Goal: Task Accomplishment & Management: Complete application form

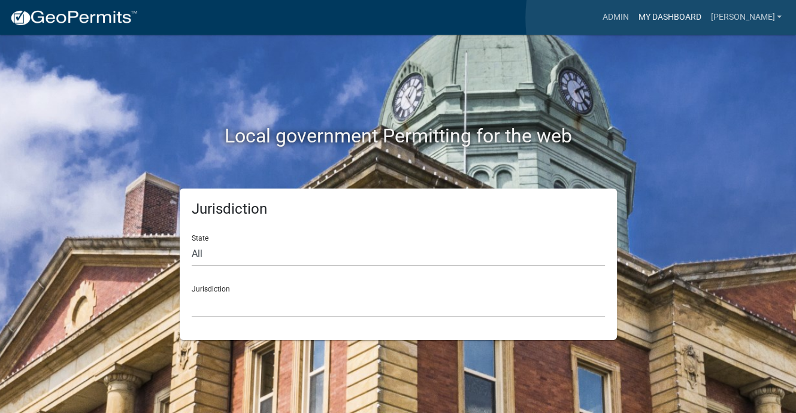
click at [662, 18] on link "My Dashboard" at bounding box center [669, 17] width 73 height 23
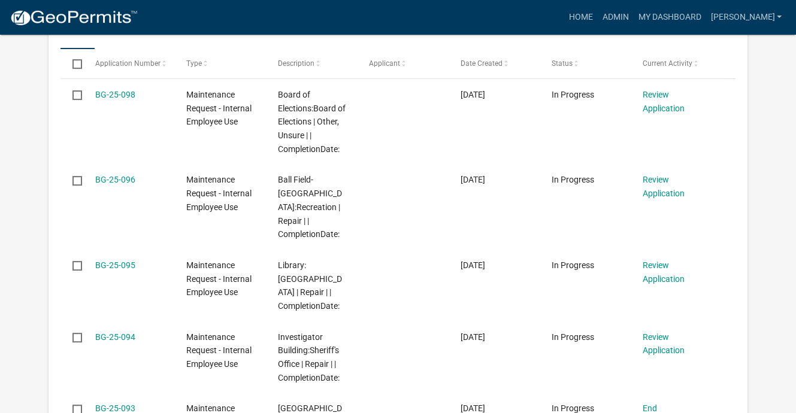
scroll to position [419, 0]
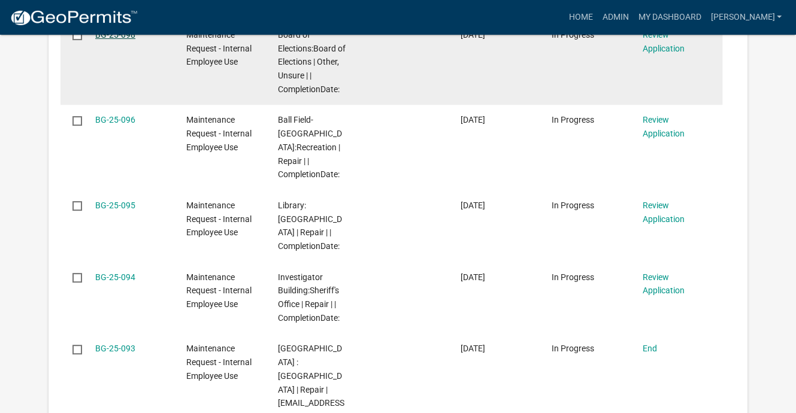
click at [135, 40] on link "BG-25-098" at bounding box center [115, 35] width 40 height 10
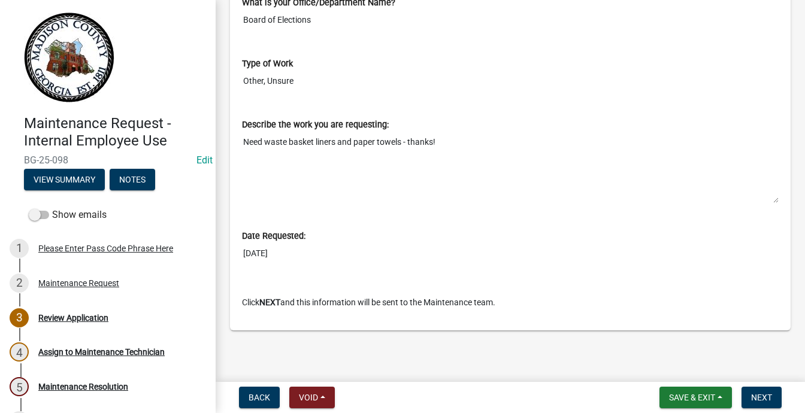
scroll to position [1058, 0]
click at [751, 393] on span "Next" at bounding box center [761, 398] width 21 height 10
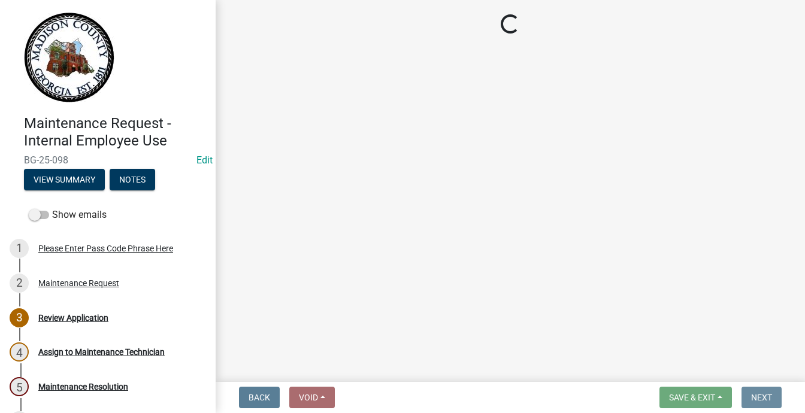
scroll to position [0, 0]
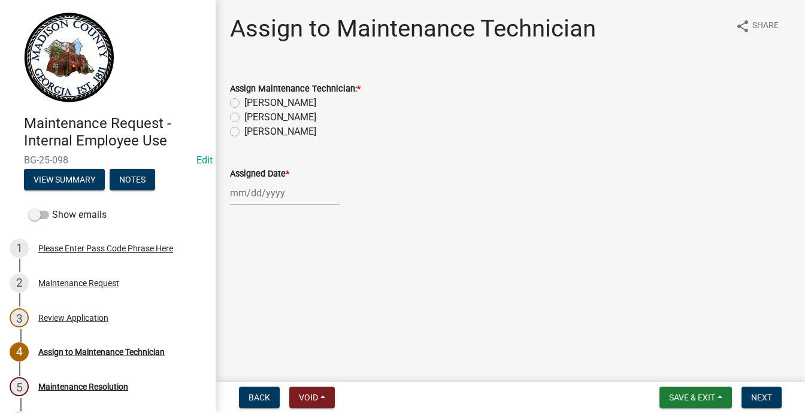
click at [247, 125] on label "[PERSON_NAME]" at bounding box center [280, 117] width 72 height 14
click at [247, 118] on input "[PERSON_NAME]" at bounding box center [248, 114] width 8 height 8
radio input "true"
click at [250, 206] on div at bounding box center [285, 193] width 110 height 25
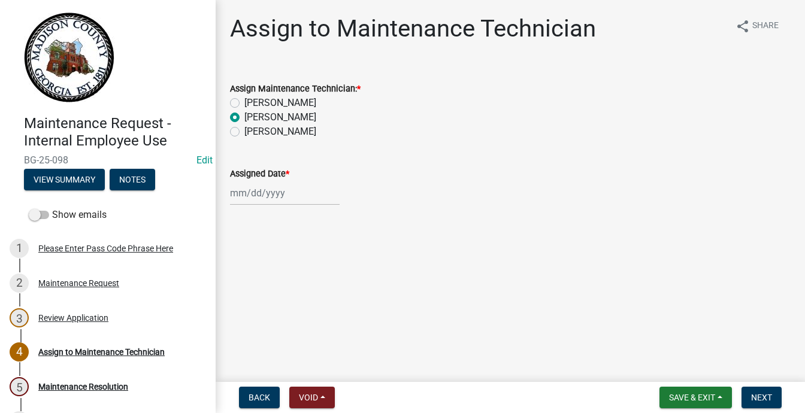
select select "9"
select select "2025"
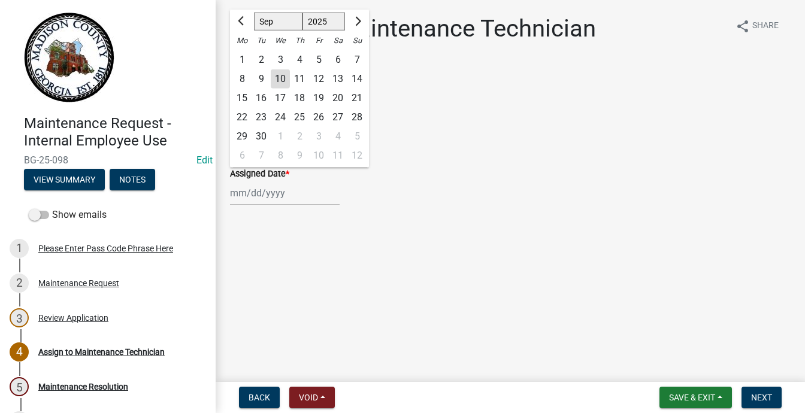
click at [271, 89] on div "9" at bounding box center [261, 79] width 19 height 19
type input "[DATE]"
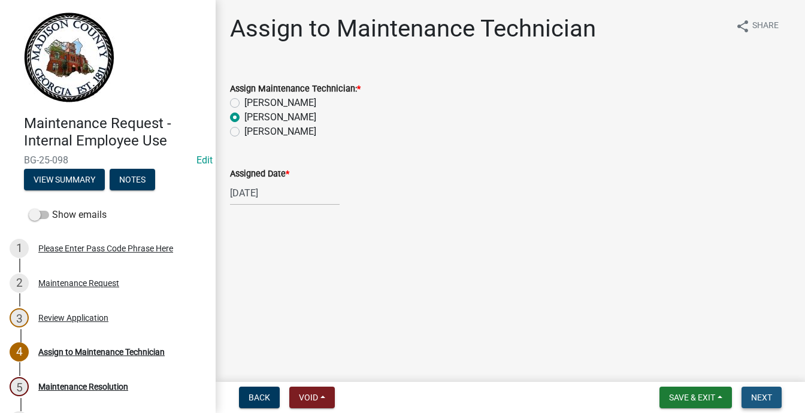
click at [751, 393] on span "Next" at bounding box center [761, 398] width 21 height 10
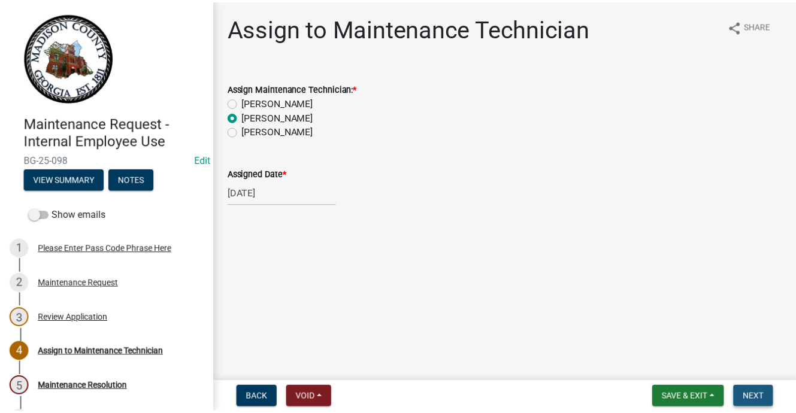
scroll to position [0, 0]
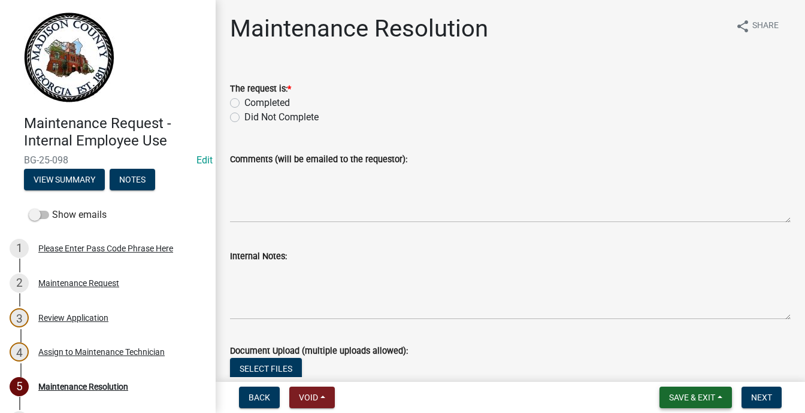
click at [669, 393] on span "Save & Exit" at bounding box center [692, 398] width 46 height 10
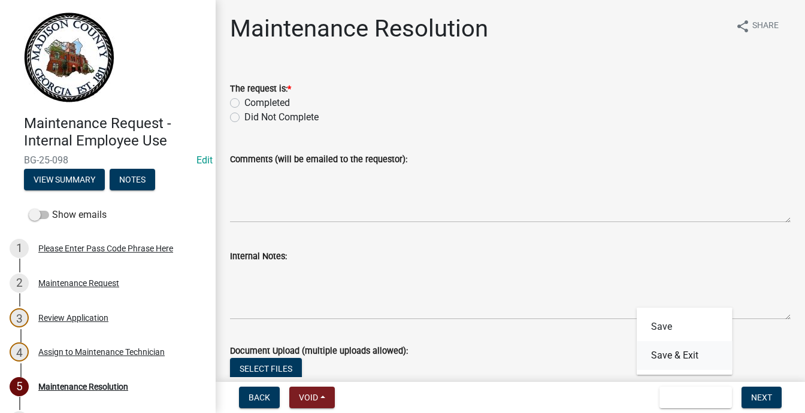
click at [637, 342] on button "Save & Exit" at bounding box center [685, 356] width 96 height 29
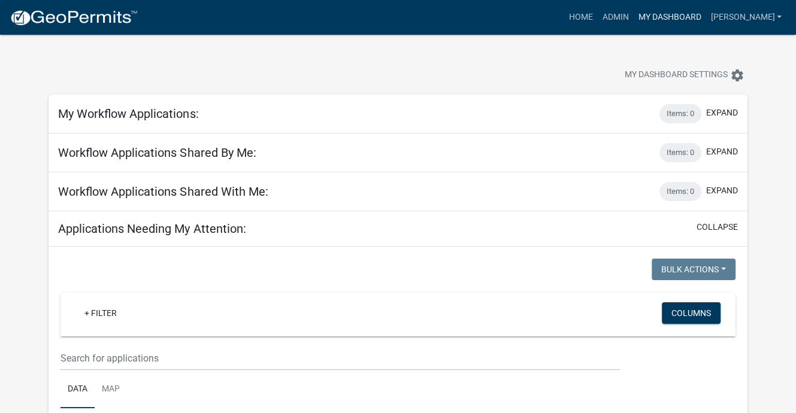
click at [688, 23] on link "My Dashboard" at bounding box center [669, 17] width 73 height 23
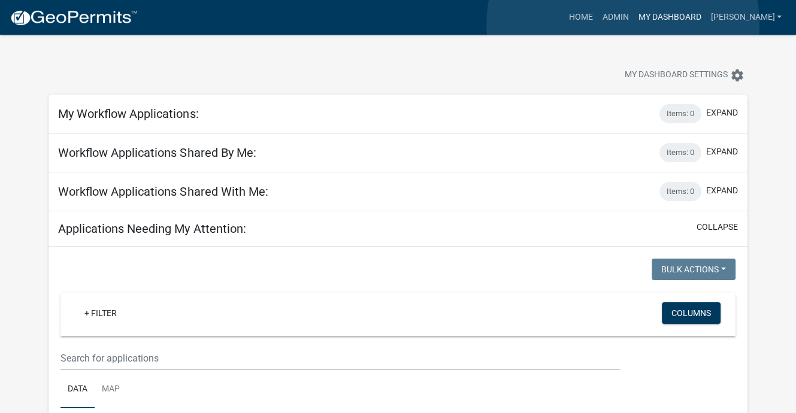
click at [633, 25] on link "My Dashboard" at bounding box center [669, 17] width 73 height 23
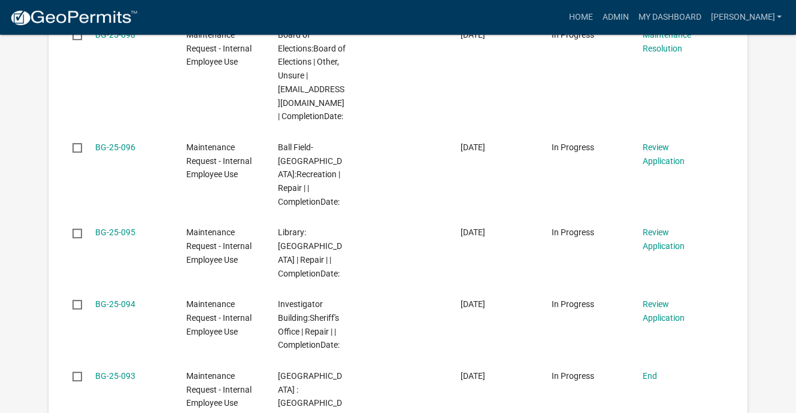
scroll to position [479, 0]
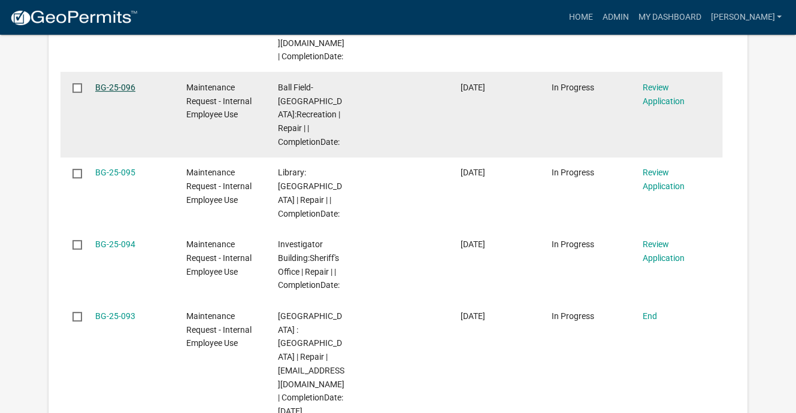
click at [135, 92] on link "BG-25-096" at bounding box center [115, 88] width 40 height 10
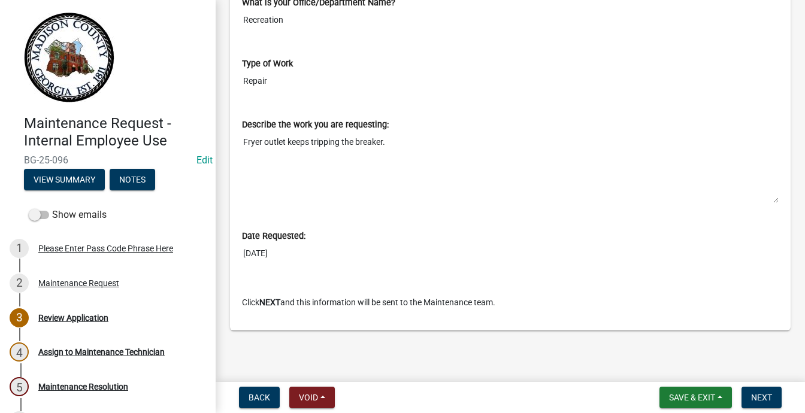
scroll to position [1058, 0]
click at [751, 393] on span "Next" at bounding box center [761, 398] width 21 height 10
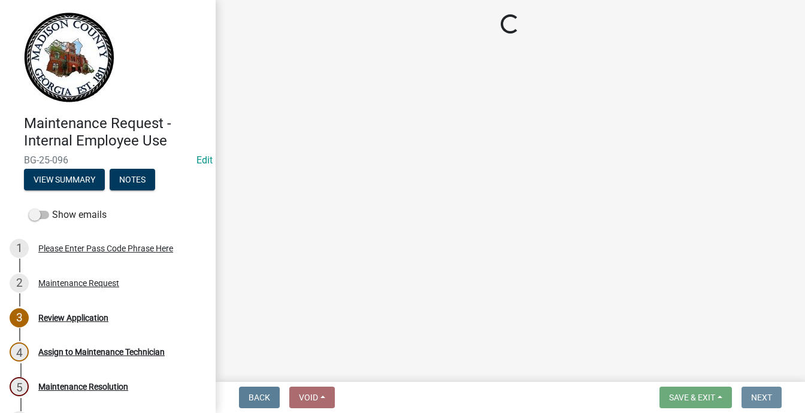
scroll to position [0, 0]
